Goal: Check status: Check status

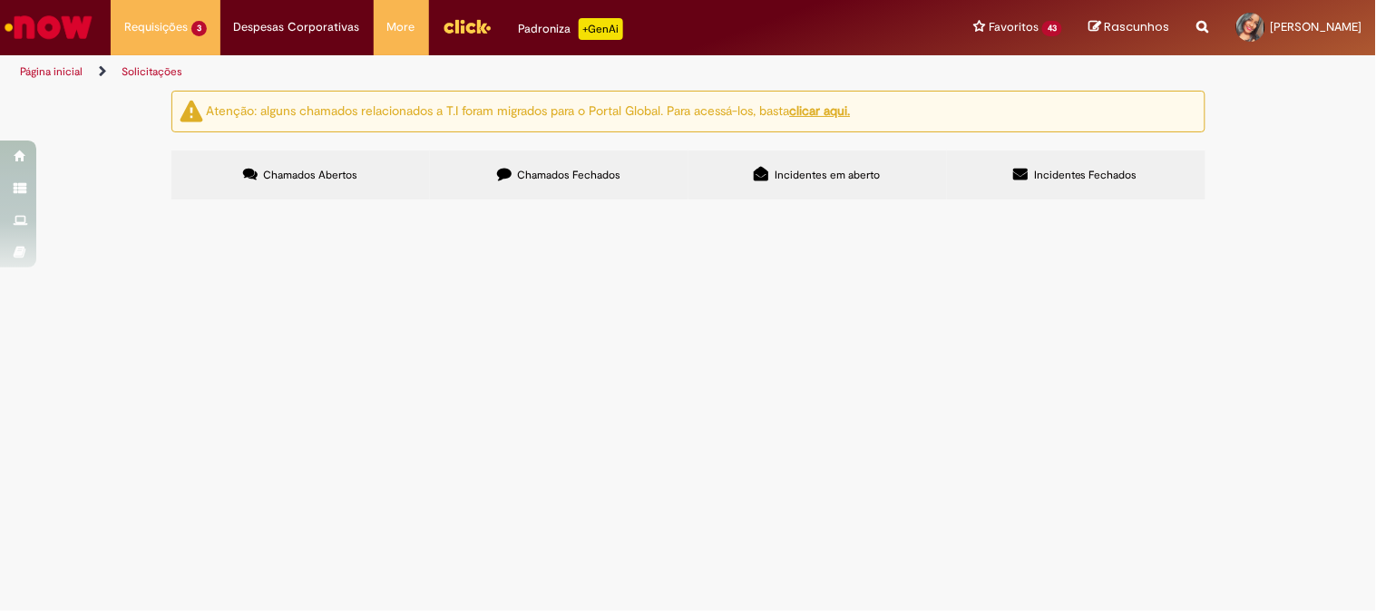
click at [0, 0] on td "Bom dia! Foi realizada a contagem na data de ontem (18/08) porém devido instabi…" at bounding box center [0, 0] width 0 height 0
click at [0, 0] on span "Bom dia! Foi realizada a contagem na data de ontem (18/08) porém devido instabi…" at bounding box center [0, 0] width 0 height 0
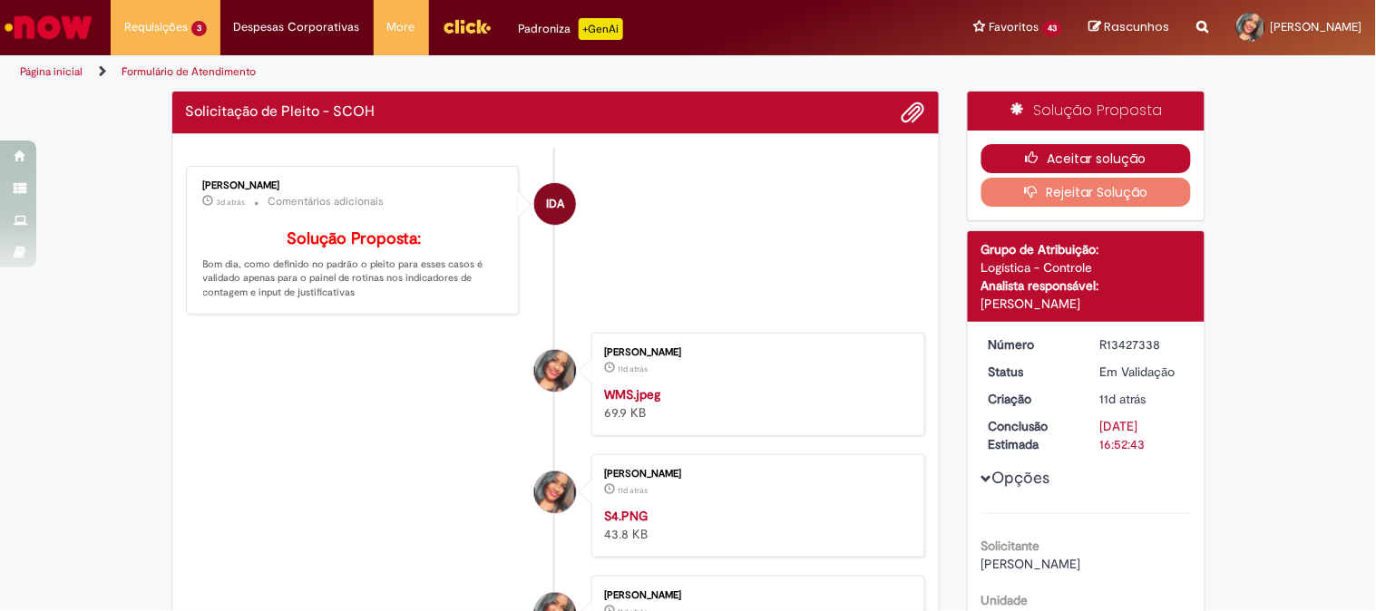
click at [1040, 155] on button "Aceitar solução" at bounding box center [1086, 158] width 210 height 29
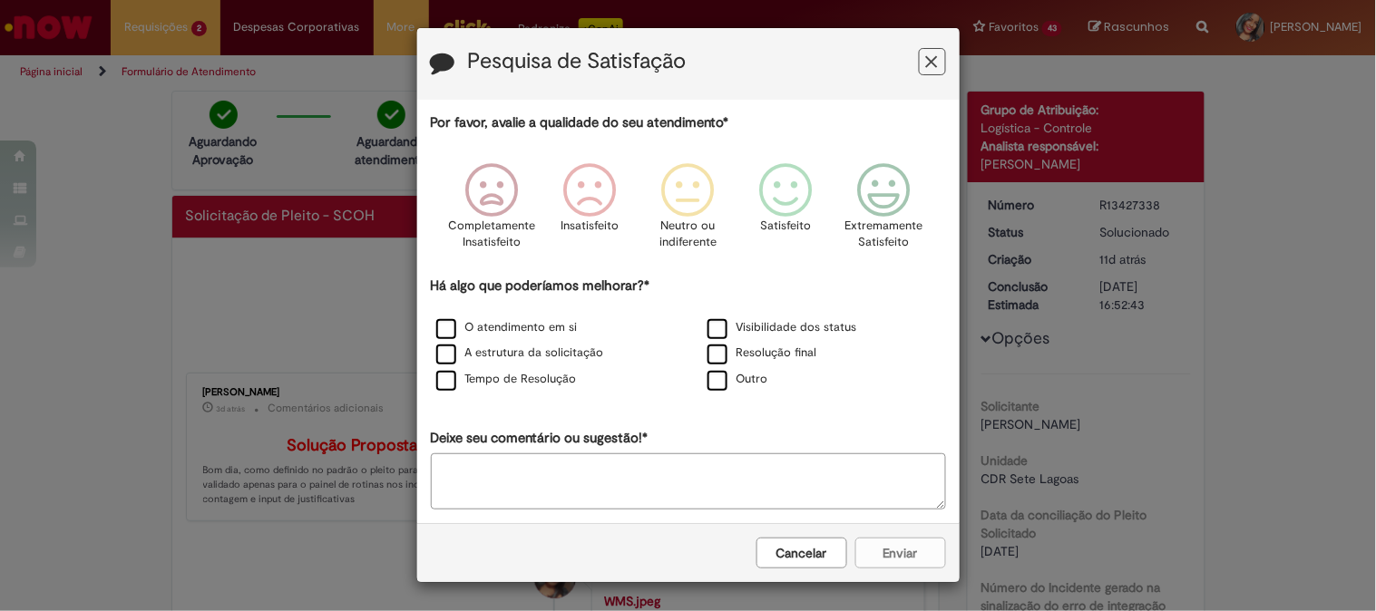
click at [923, 71] on button "Feedback" at bounding box center [932, 61] width 27 height 27
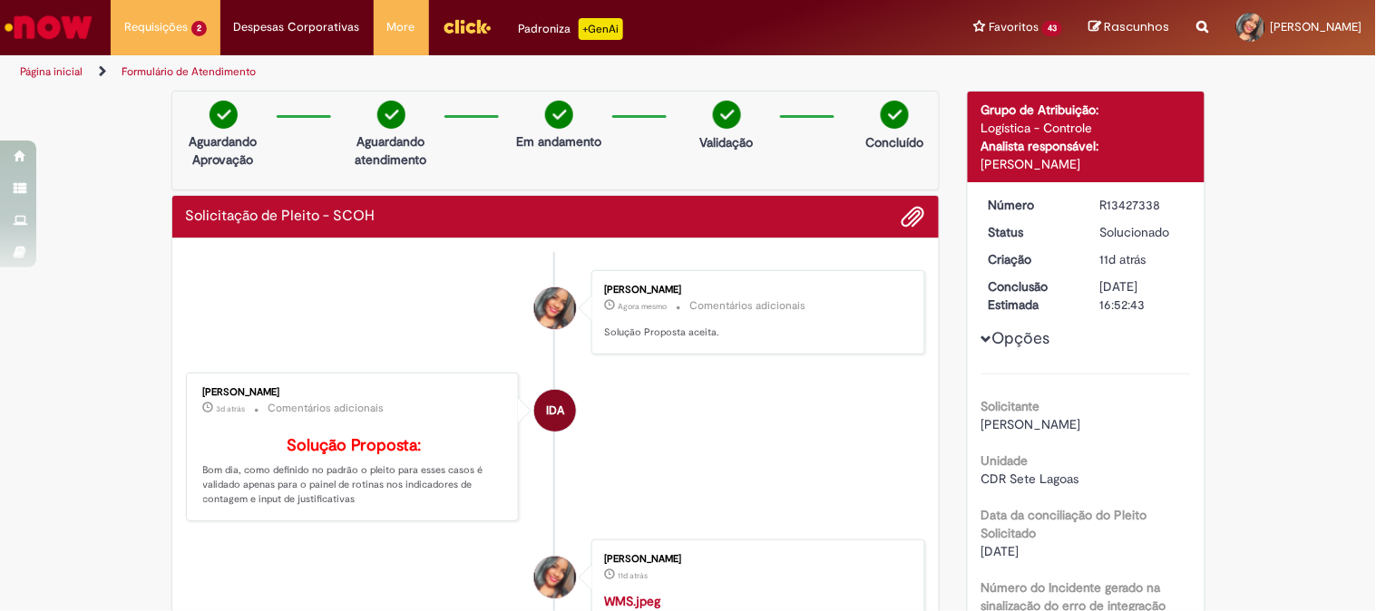
click at [418, 601] on li "[PERSON_NAME] 11d atrás 11 dias atrás WMS.jpeg 69.9 KB" at bounding box center [556, 591] width 740 height 103
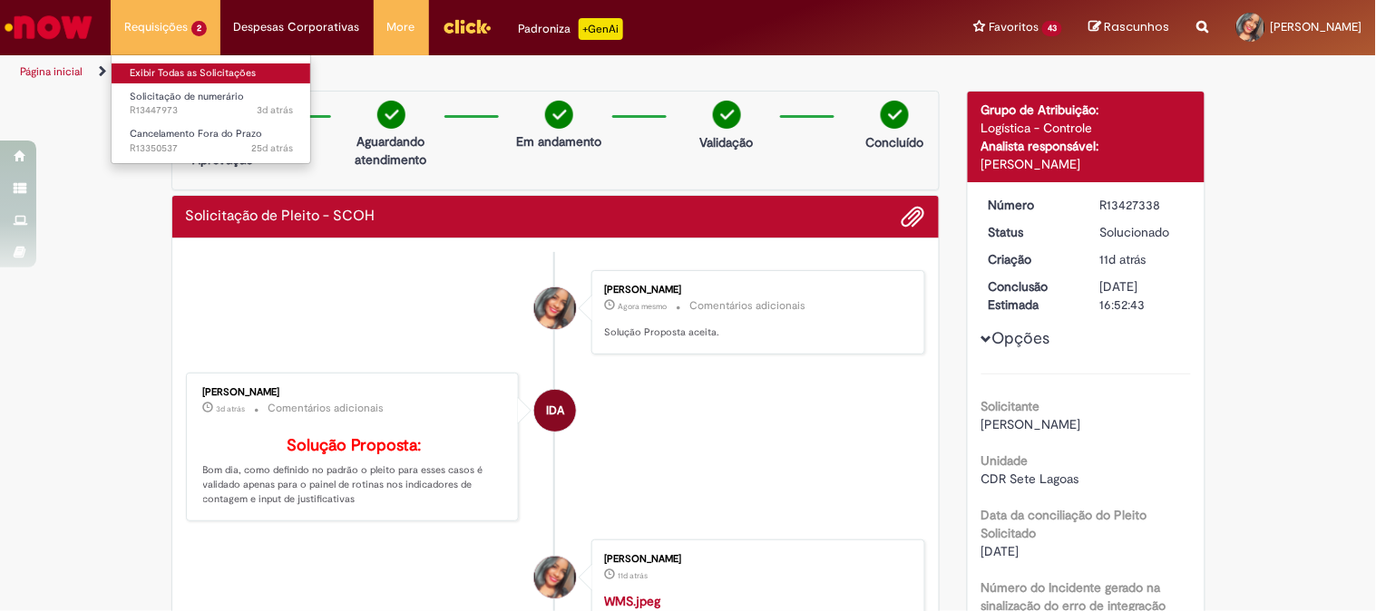
click at [161, 64] on link "Exibir Todas as Solicitações" at bounding box center [212, 73] width 200 height 20
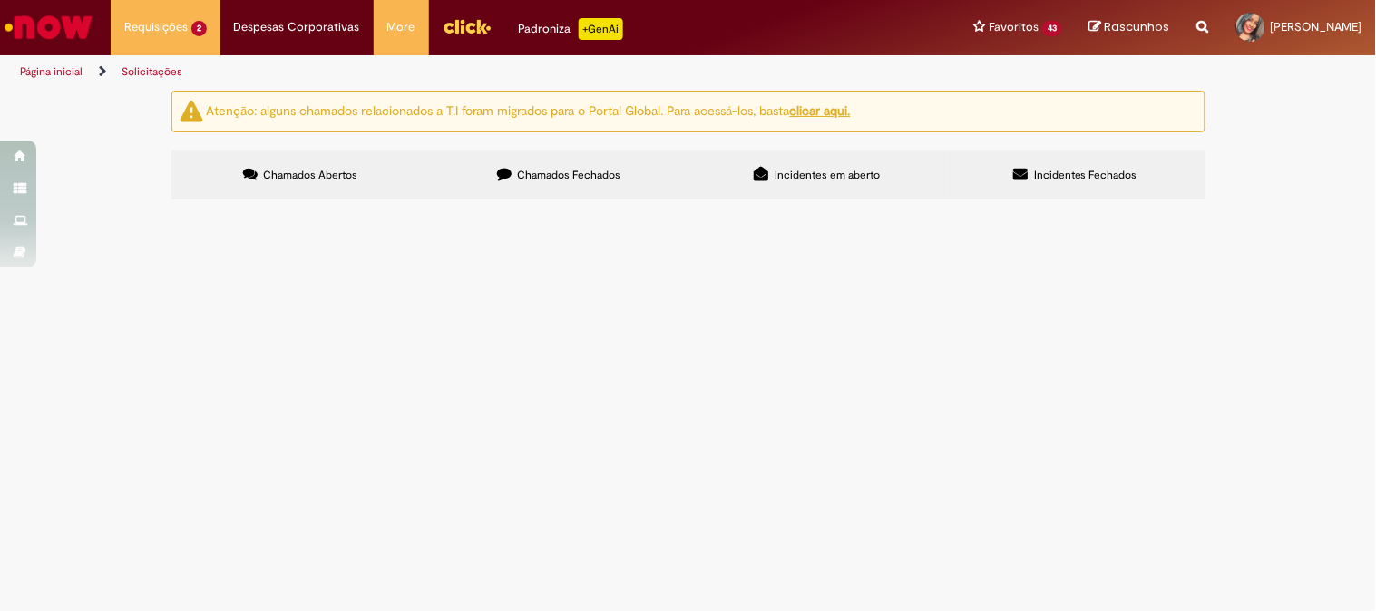
click at [0, 0] on span "Boa tarde! Gentileza ajudar com o cancelamento da NF 236777 referente a devoluç…" at bounding box center [0, 0] width 0 height 0
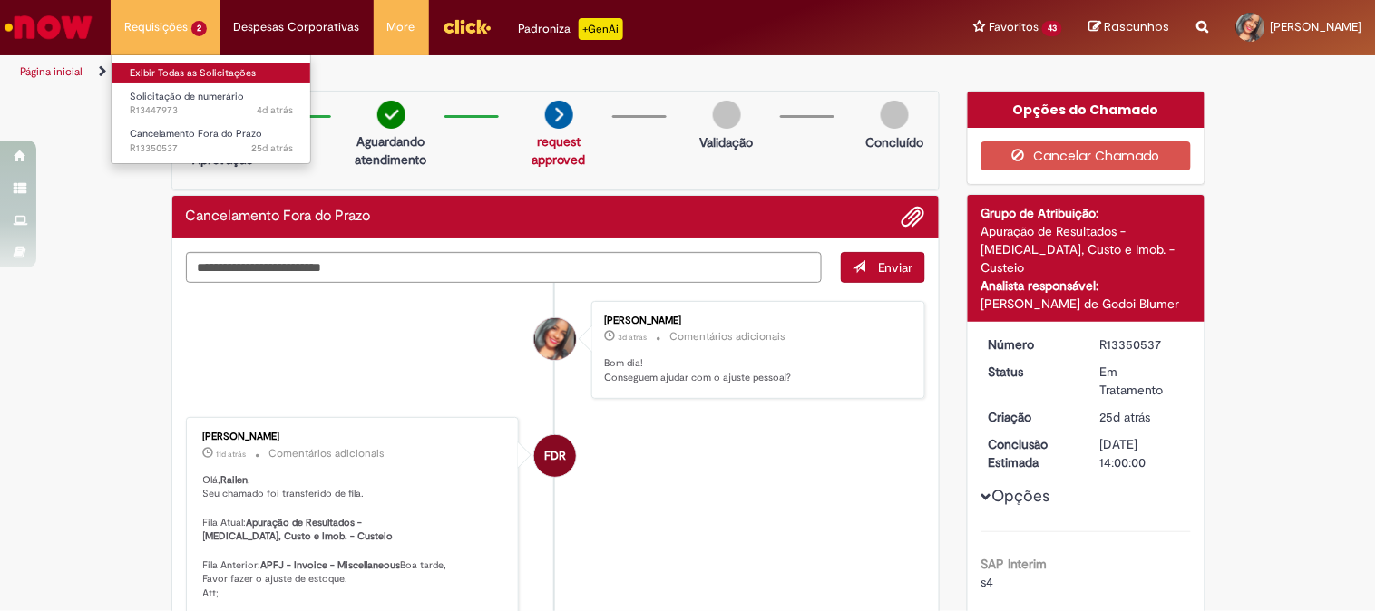
click at [189, 64] on link "Exibir Todas as Solicitações" at bounding box center [212, 73] width 200 height 20
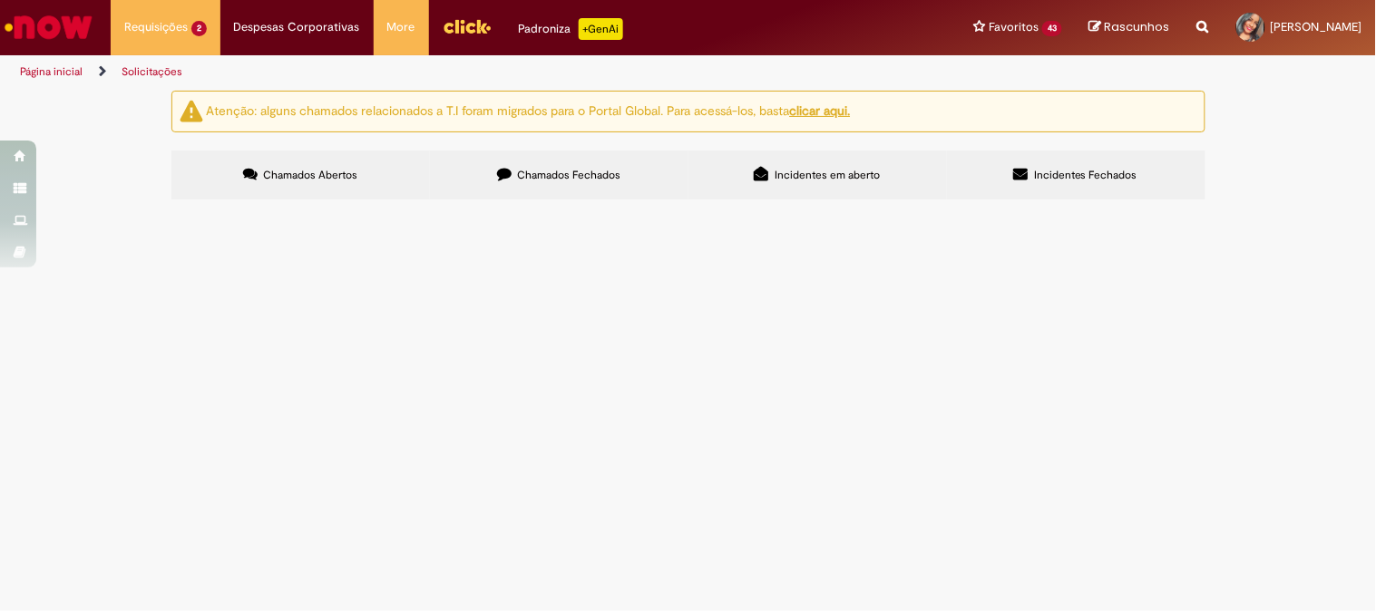
click at [0, 0] on span "Pagamento APRENDIZ CIEEMG - Agosto/2025" at bounding box center [0, 0] width 0 height 0
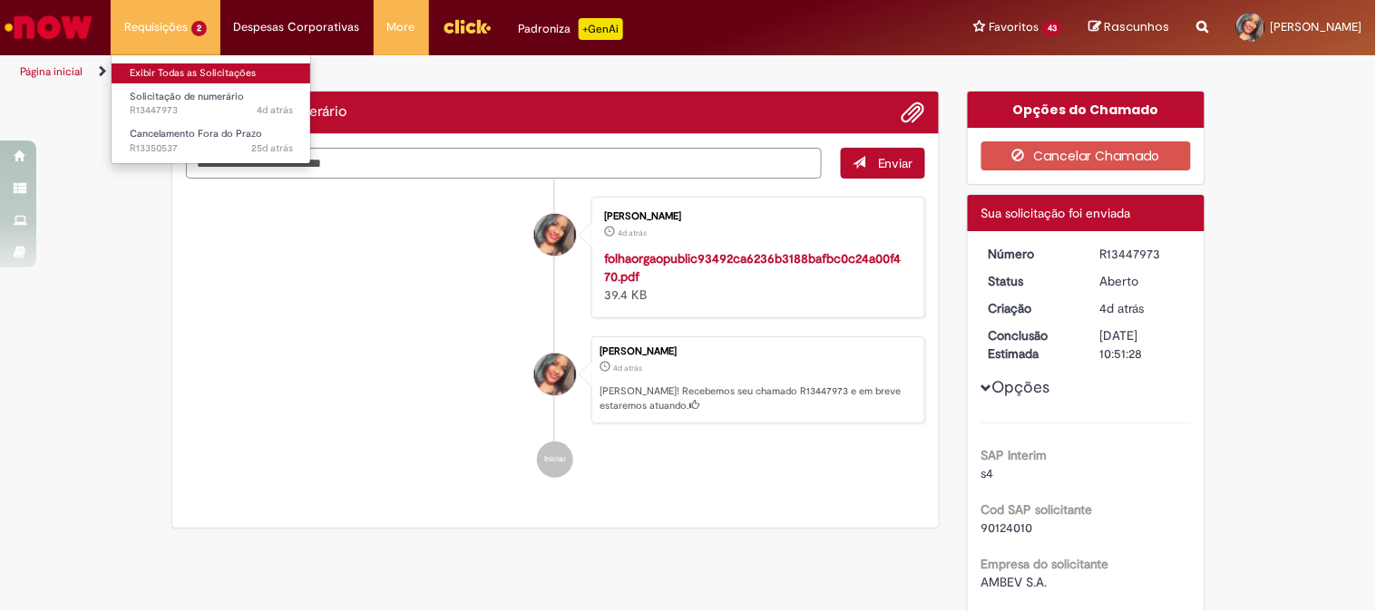
click at [174, 71] on link "Exibir Todas as Solicitações" at bounding box center [212, 73] width 200 height 20
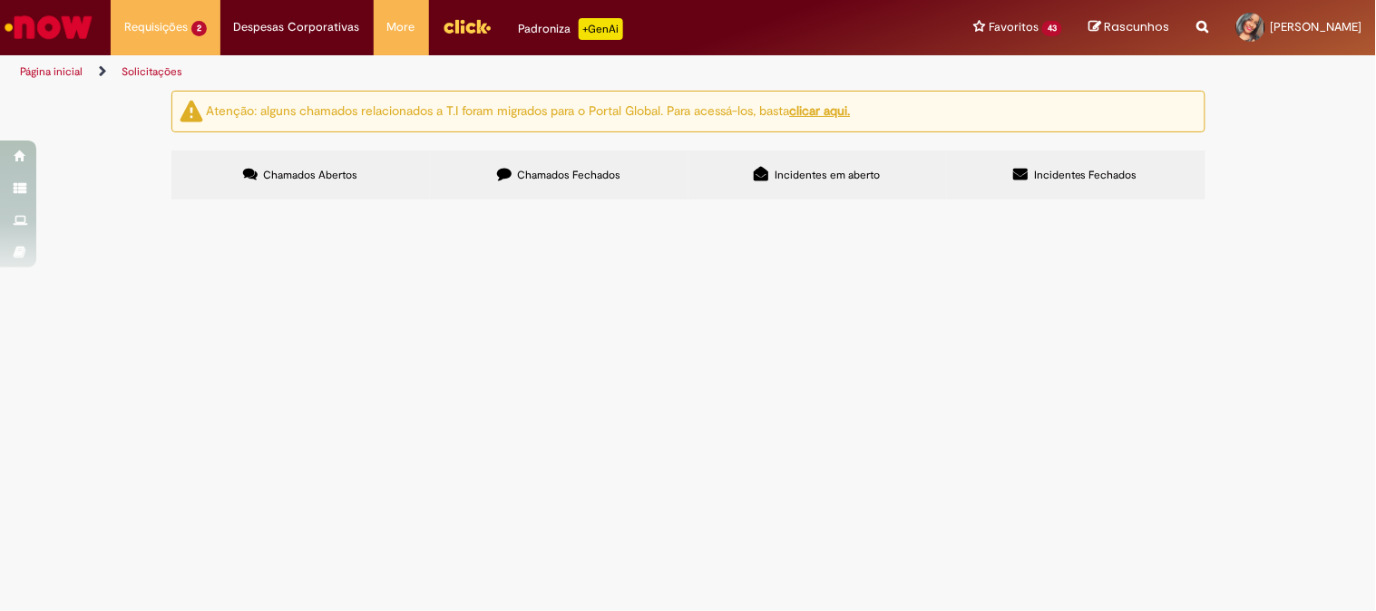
click at [541, 189] on label "Chamados Fechados" at bounding box center [559, 175] width 259 height 49
click at [0, 0] on span "Boa tarde! NF 134550 foi cancelada através do chamado R13234796 de cancelamento…" at bounding box center [0, 0] width 0 height 0
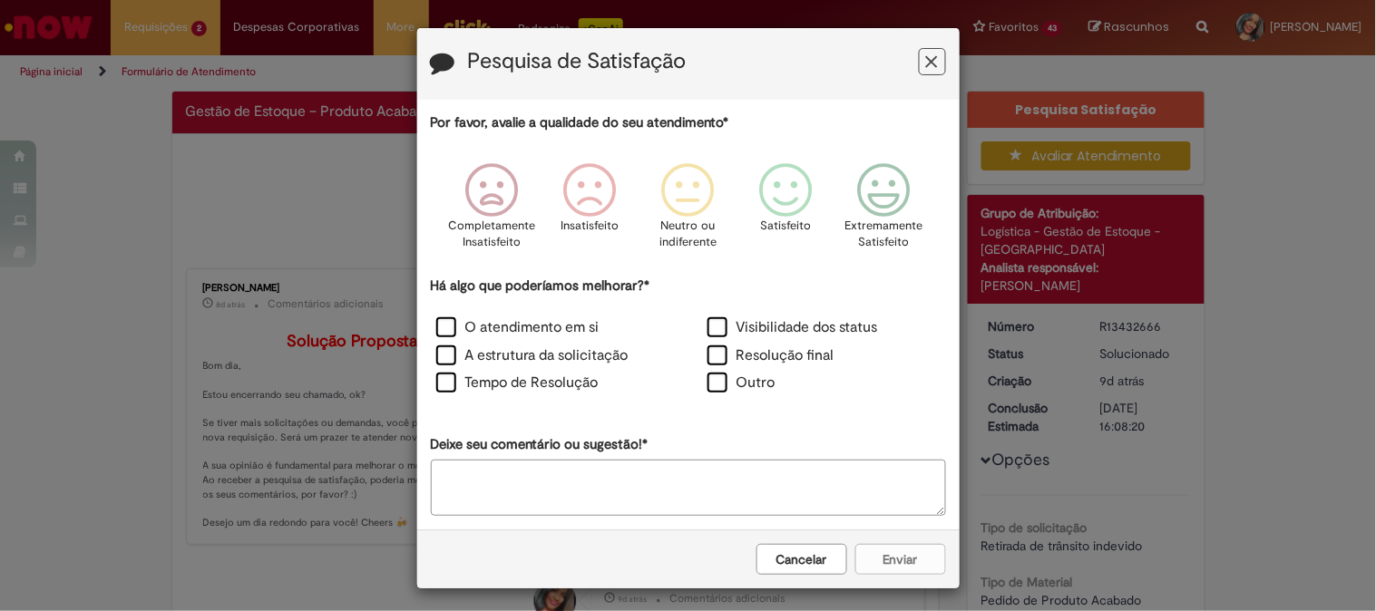
click at [926, 68] on icon "Feedback" at bounding box center [932, 62] width 12 height 19
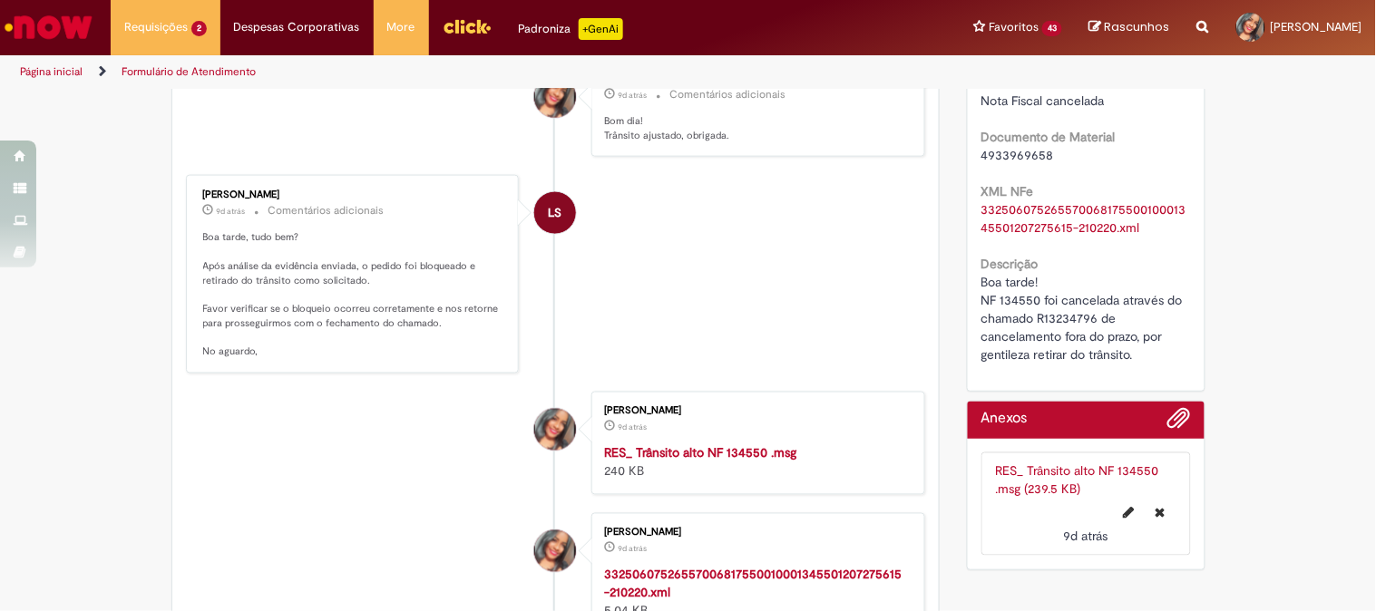
scroll to position [104, 0]
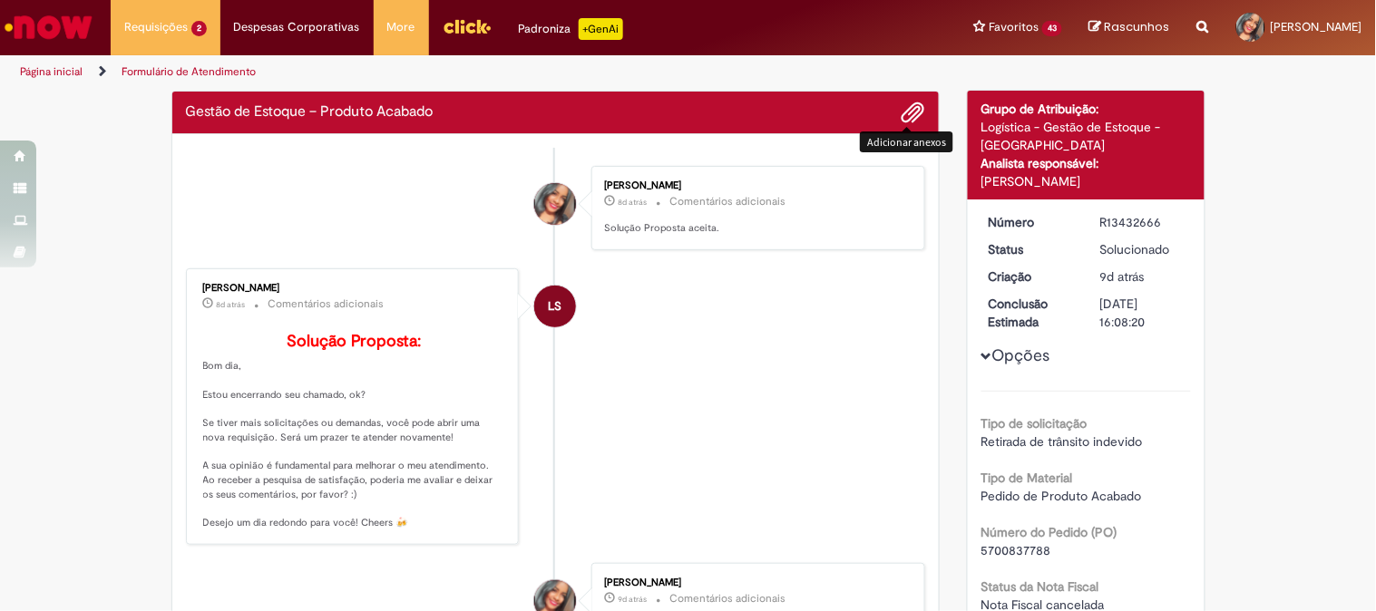
click at [902, 110] on span "Adicionar anexos" at bounding box center [913, 113] width 22 height 22
click at [1112, 213] on div "R13432666" at bounding box center [1142, 222] width 84 height 18
copy div "R13432666"
click at [1107, 224] on div "R13432666" at bounding box center [1142, 222] width 84 height 18
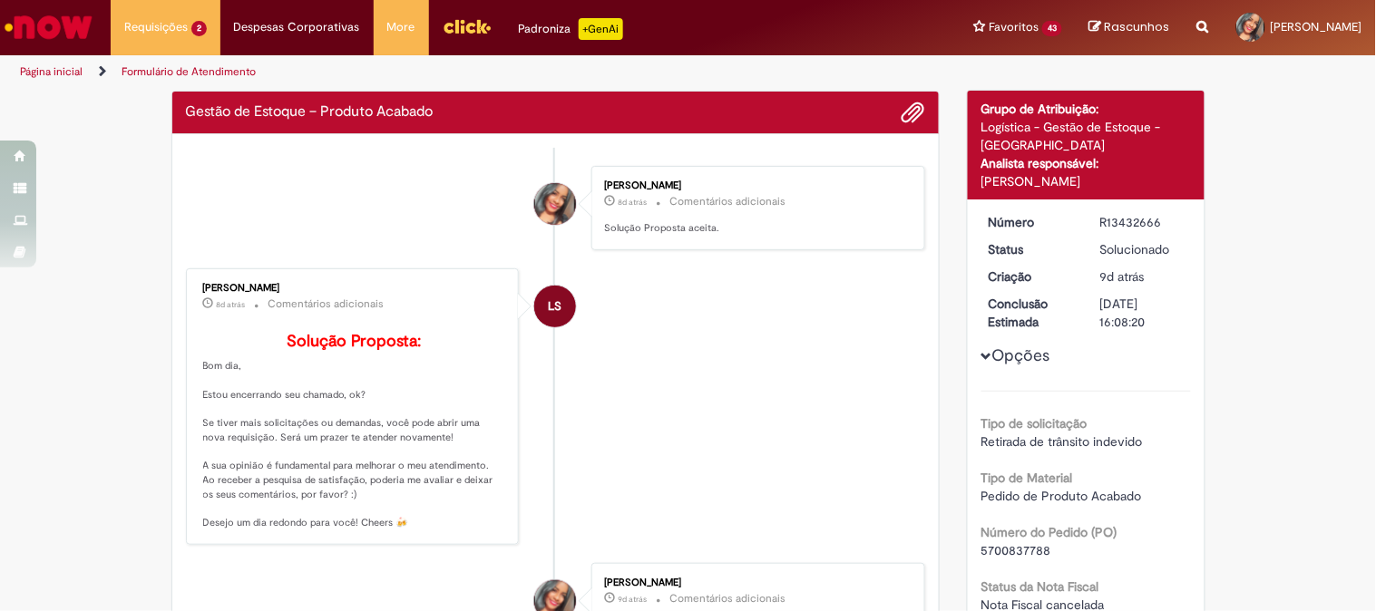
click at [1107, 224] on div "R13432666" at bounding box center [1142, 222] width 84 height 18
